Goal: Find specific page/section: Find specific page/section

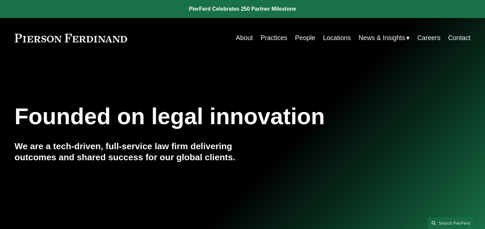
click at [301, 37] on link "People" at bounding box center [305, 37] width 20 height 13
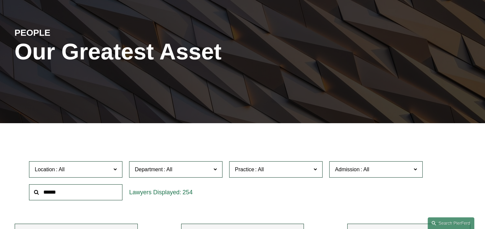
scroll to position [133, 0]
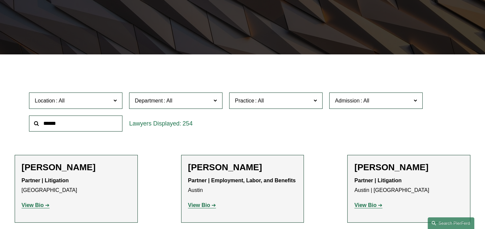
click at [78, 125] on input "text" at bounding box center [75, 123] width 93 height 16
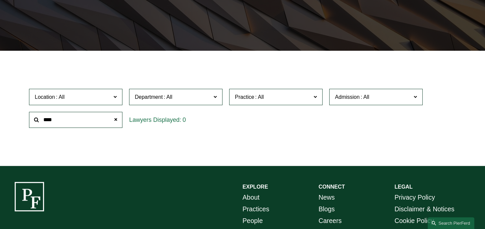
scroll to position [117, 0]
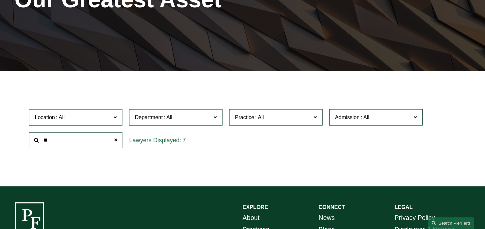
type input "*"
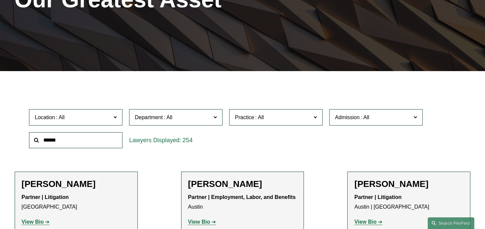
click at [72, 139] on input "text" at bounding box center [75, 140] width 93 height 16
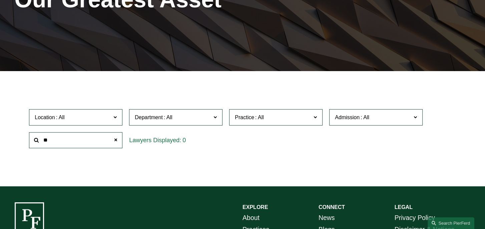
type input "*"
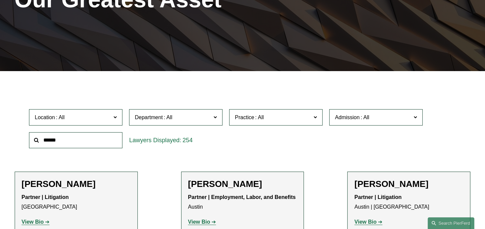
click at [57, 140] on input "text" at bounding box center [75, 140] width 93 height 16
type input "******"
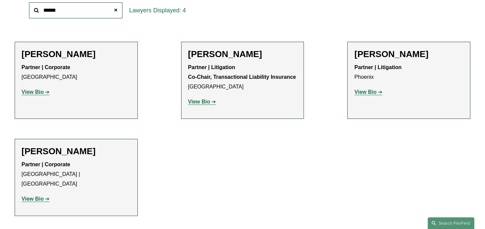
scroll to position [284, 0]
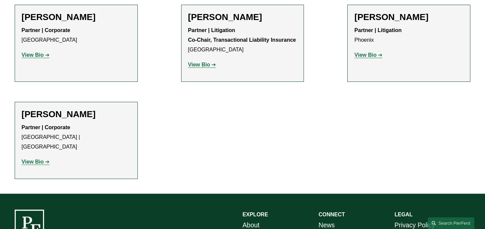
click at [29, 159] on strong "View Bio" at bounding box center [33, 162] width 22 height 6
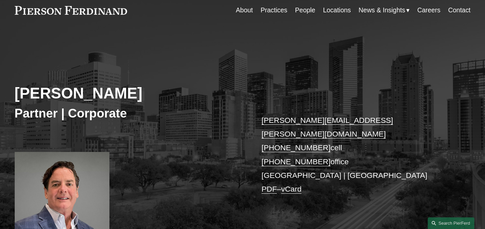
scroll to position [100, 0]
